Goal: Transaction & Acquisition: Purchase product/service

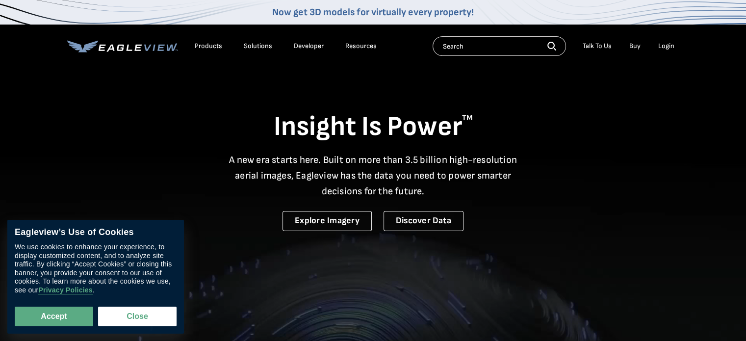
click at [661, 47] on div "Login" at bounding box center [666, 46] width 16 height 9
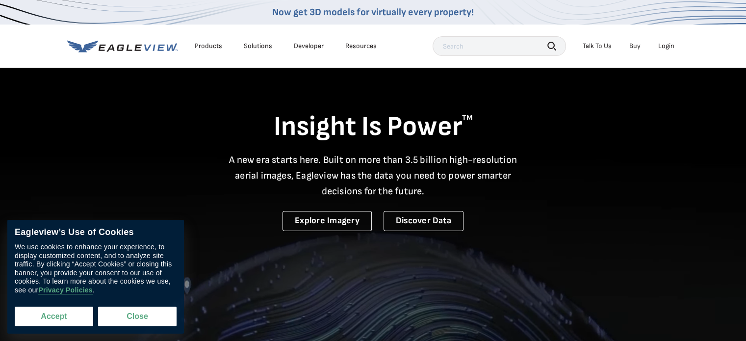
click at [71, 318] on button "Accept" at bounding box center [54, 316] width 78 height 20
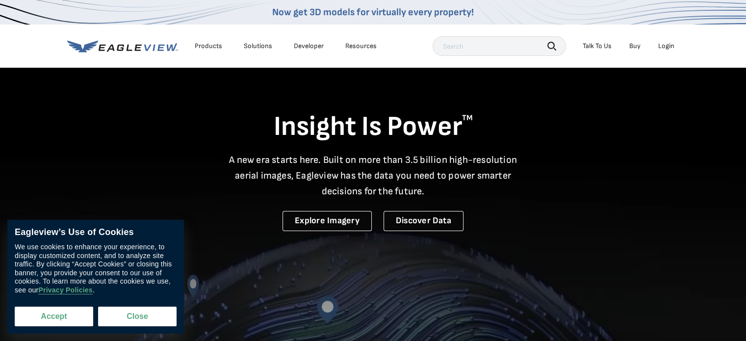
checkbox input "true"
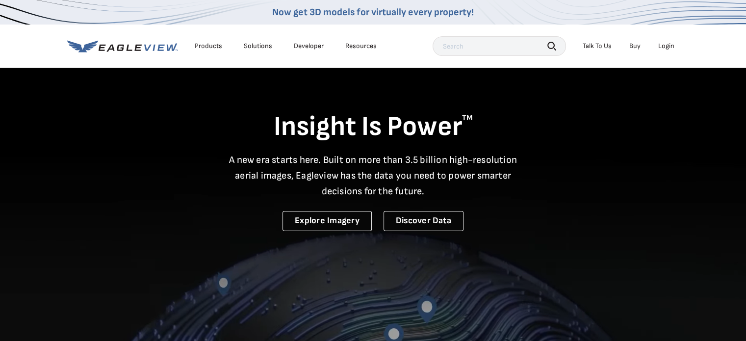
click at [666, 47] on div "Login" at bounding box center [666, 46] width 16 height 9
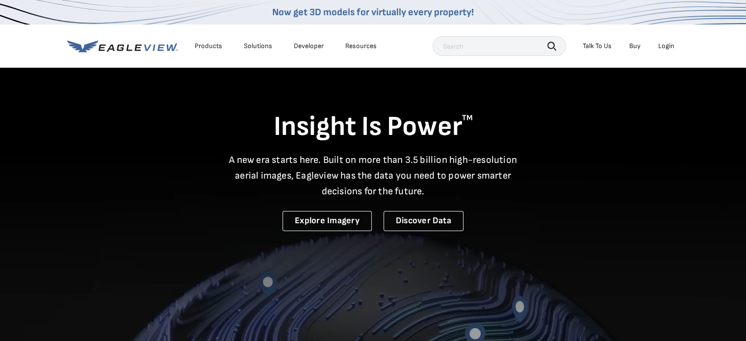
click at [667, 46] on div "Login" at bounding box center [666, 46] width 16 height 9
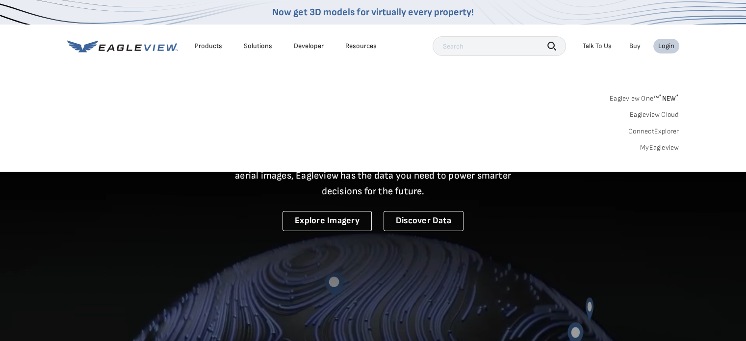
click at [648, 148] on link "MyEagleview" at bounding box center [659, 147] width 39 height 9
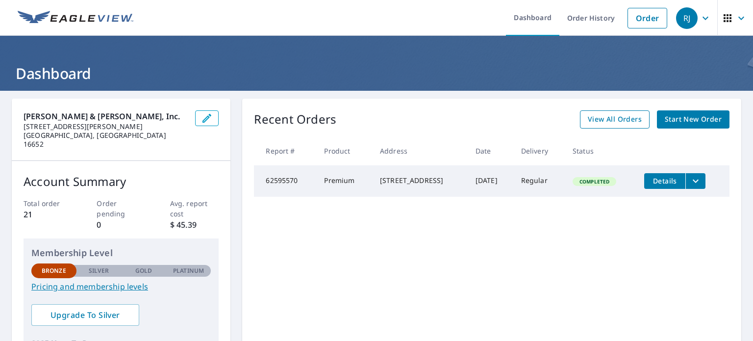
click at [610, 118] on span "View All Orders" at bounding box center [615, 119] width 54 height 12
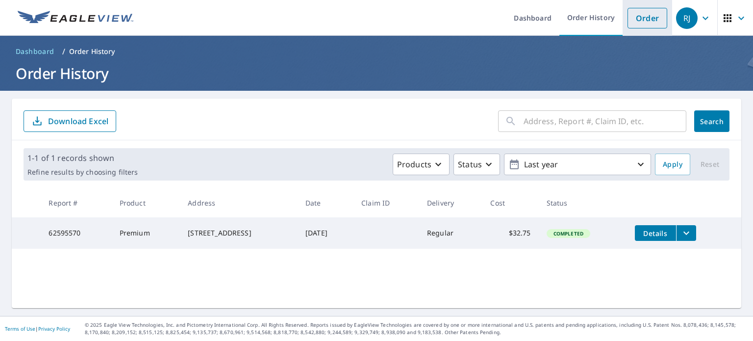
click at [629, 19] on link "Order" at bounding box center [647, 18] width 40 height 21
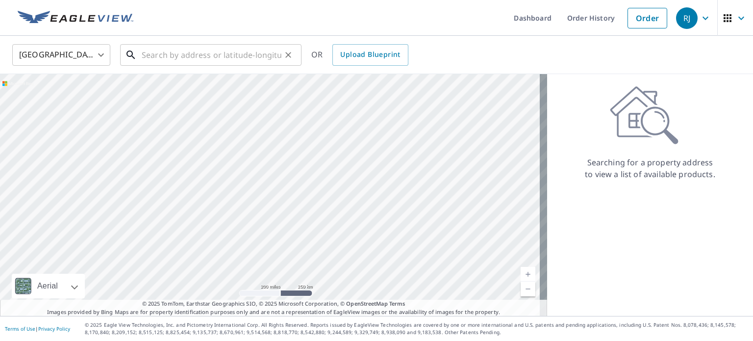
click at [169, 52] on input "text" at bounding box center [212, 54] width 140 height 27
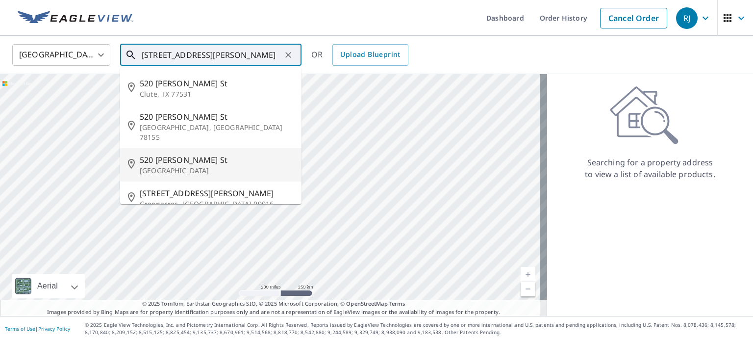
click at [156, 154] on span "520 [PERSON_NAME] St" at bounding box center [217, 160] width 154 height 12
type input "[STREET_ADDRESS][PERSON_NAME]"
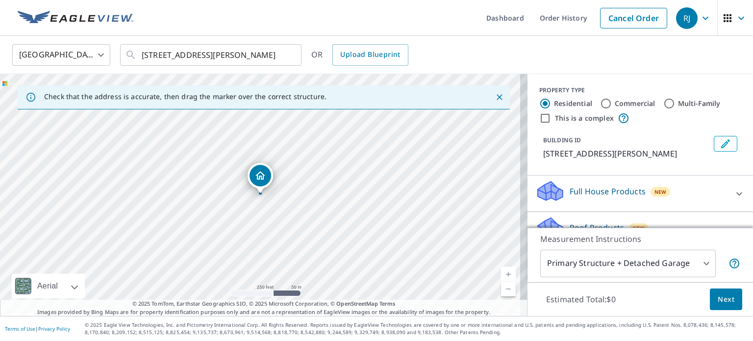
click at [691, 267] on body "RJ RJ Dashboard Order History Cancel Order RJ [GEOGRAPHIC_DATA] [GEOGRAPHIC_DAT…" at bounding box center [376, 170] width 753 height 341
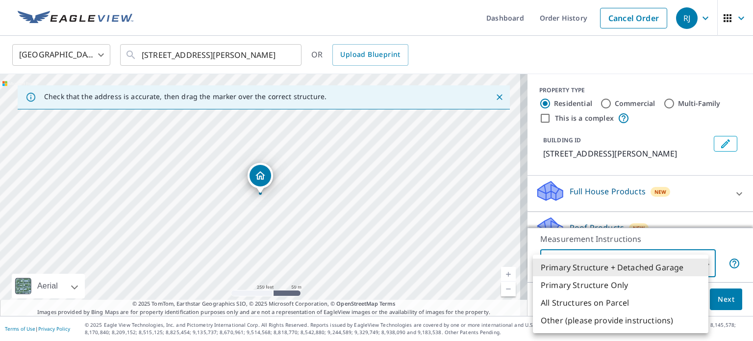
click at [657, 284] on li "Primary Structure Only" at bounding box center [620, 285] width 175 height 18
type input "2"
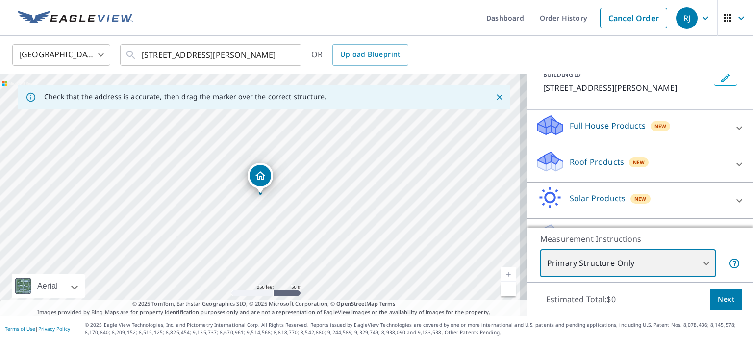
scroll to position [43, 0]
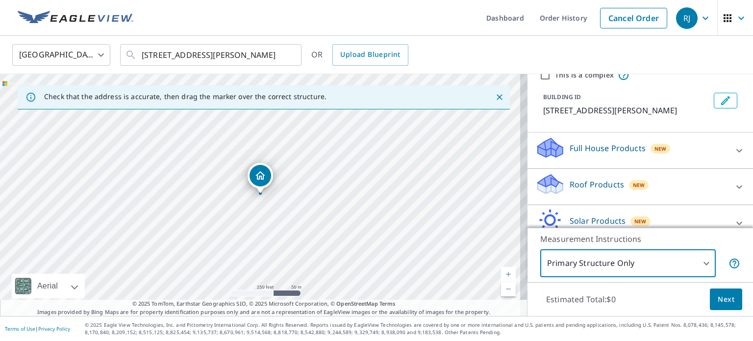
click at [736, 187] on icon at bounding box center [739, 186] width 6 height 3
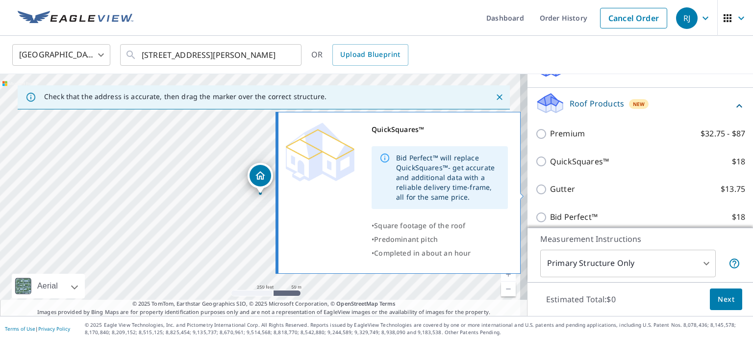
scroll to position [141, 0]
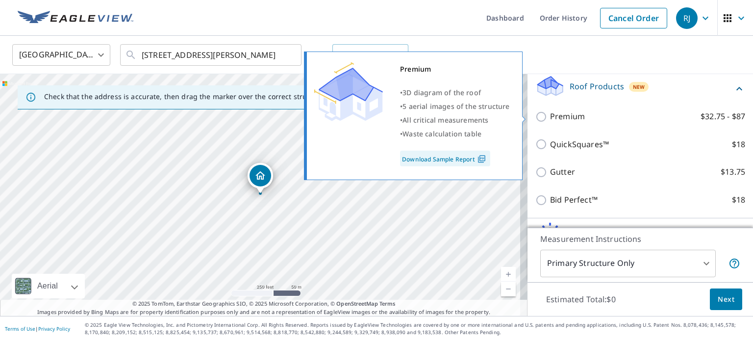
click at [556, 115] on p "Premium" at bounding box center [567, 116] width 35 height 12
click at [550, 115] on input "Premium $32.75 - $87" at bounding box center [542, 117] width 15 height 12
checkbox input "true"
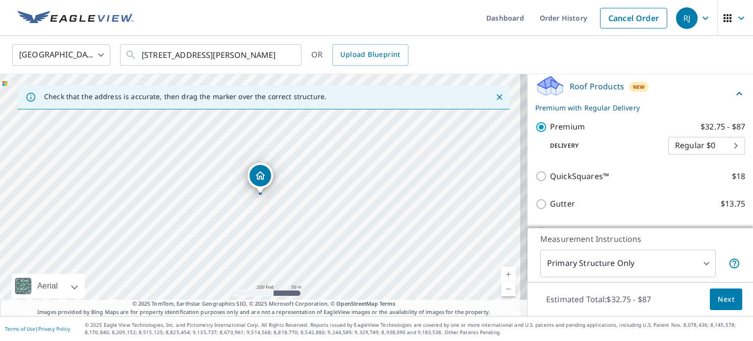
click at [716, 147] on body "RJ RJ Dashboard Order History Cancel Order RJ [GEOGRAPHIC_DATA] [GEOGRAPHIC_DAT…" at bounding box center [376, 170] width 753 height 341
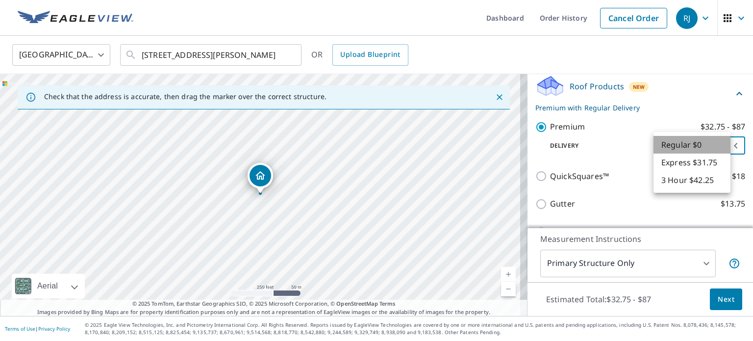
click at [716, 147] on li "Regular $0" at bounding box center [691, 145] width 77 height 18
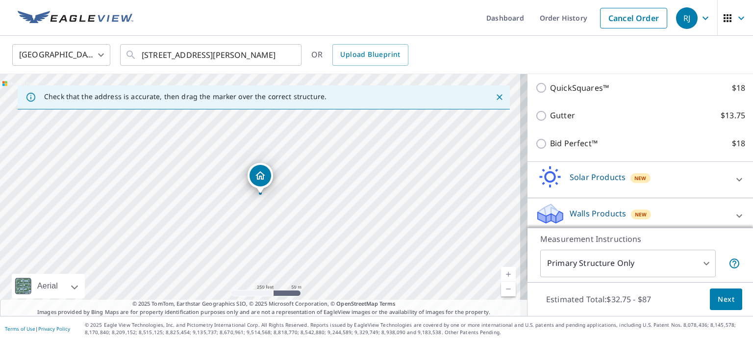
scroll to position [235, 0]
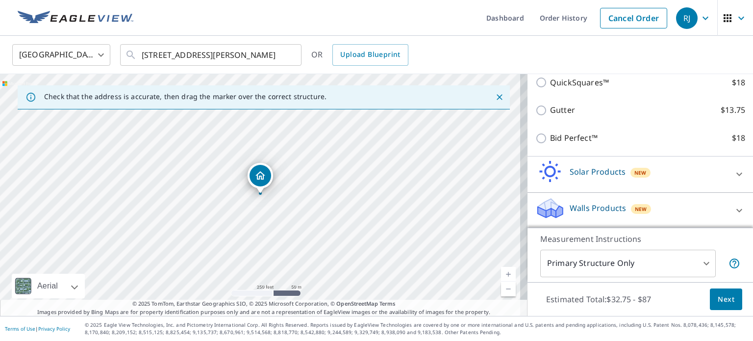
click at [718, 301] on span "Next" at bounding box center [726, 299] width 17 height 12
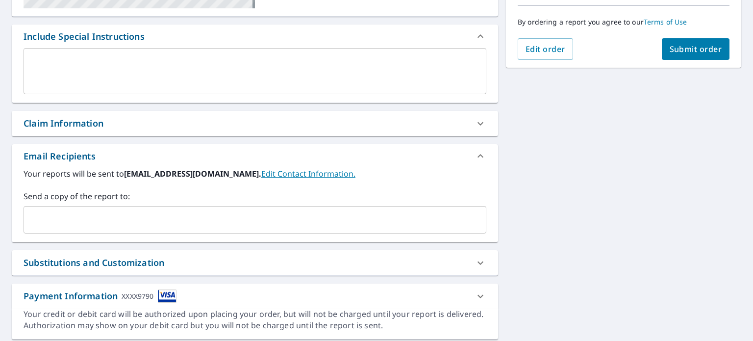
scroll to position [275, 0]
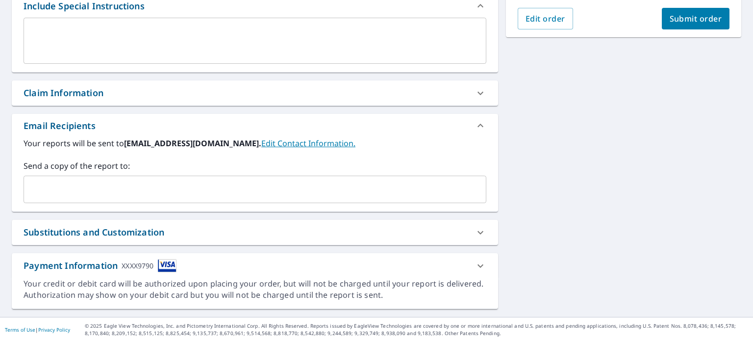
click at [481, 263] on div at bounding box center [481, 266] width 24 height 24
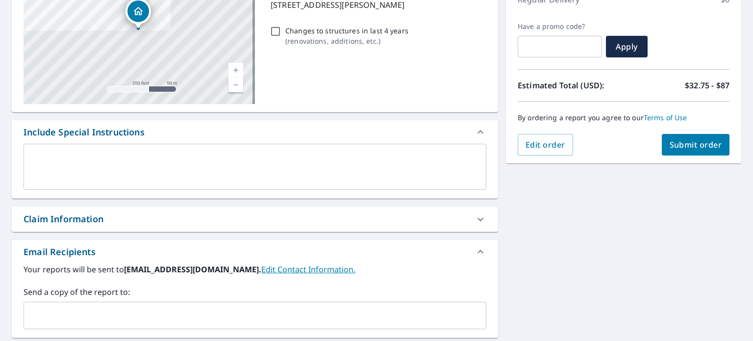
scroll to position [50, 0]
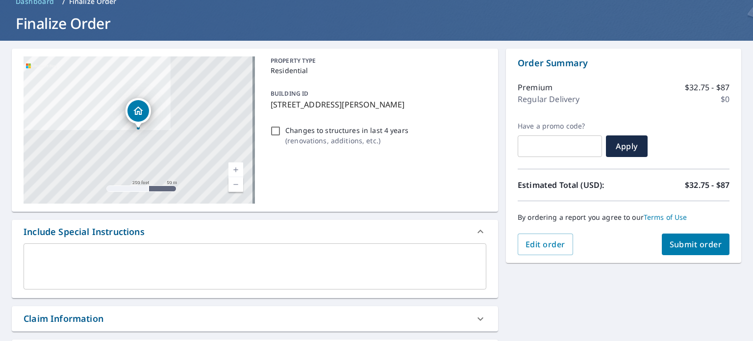
click at [673, 243] on span "Submit order" at bounding box center [696, 244] width 52 height 11
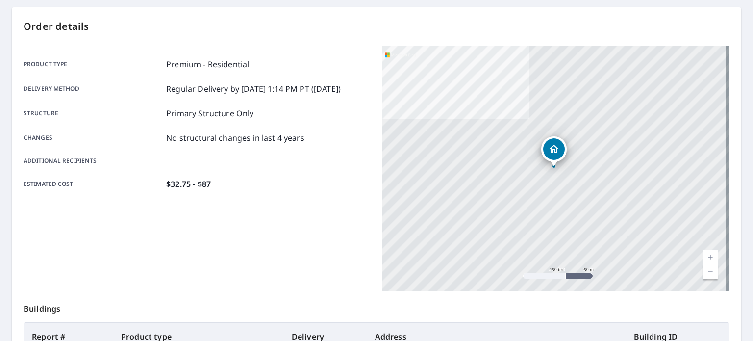
scroll to position [235, 0]
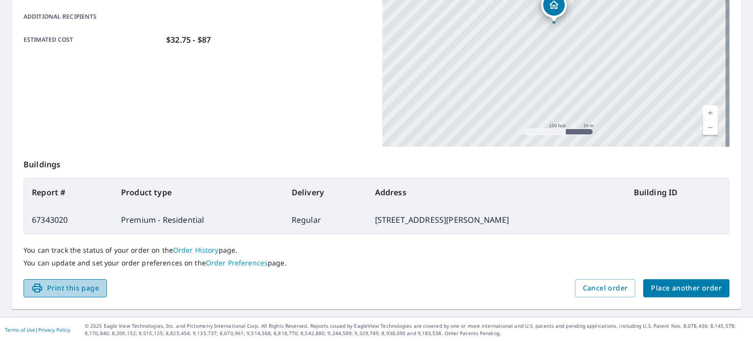
click at [61, 287] on span "Print this page" at bounding box center [65, 288] width 68 height 12
